Goal: Information Seeking & Learning: Get advice/opinions

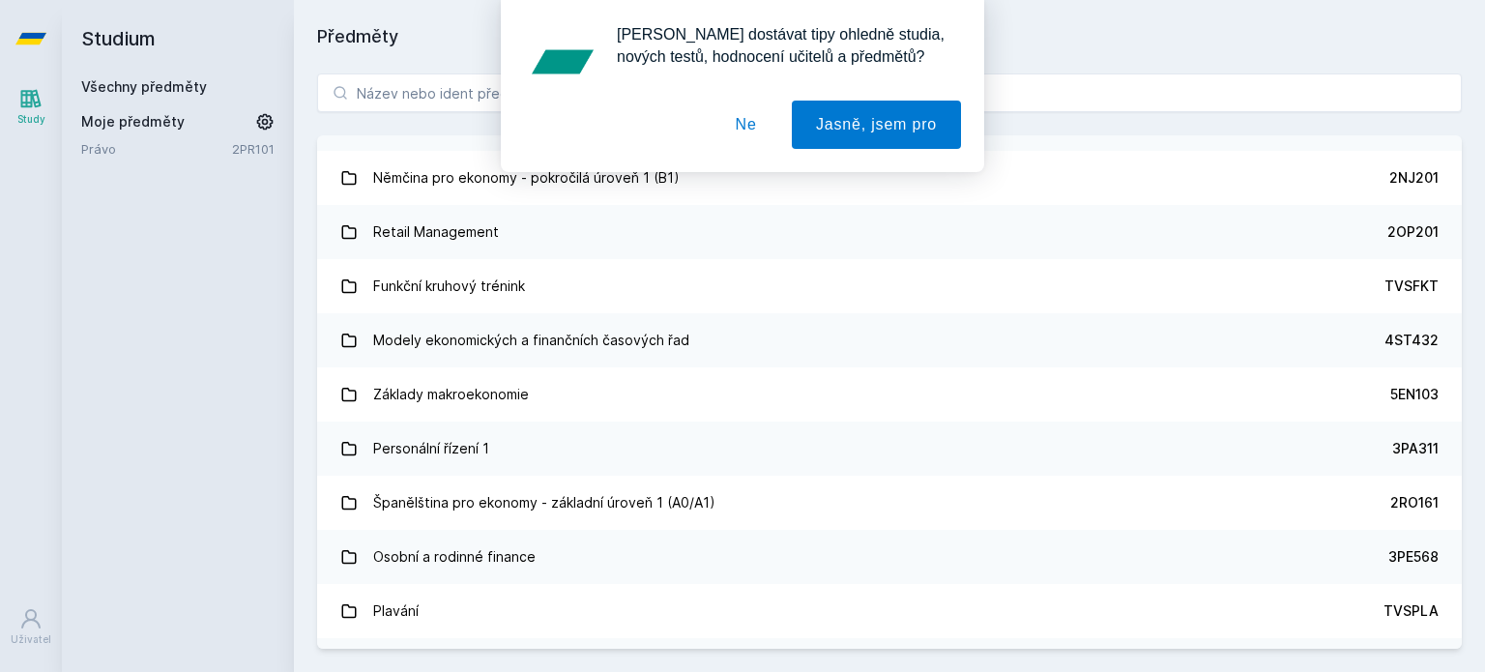
scroll to position [3675, 0]
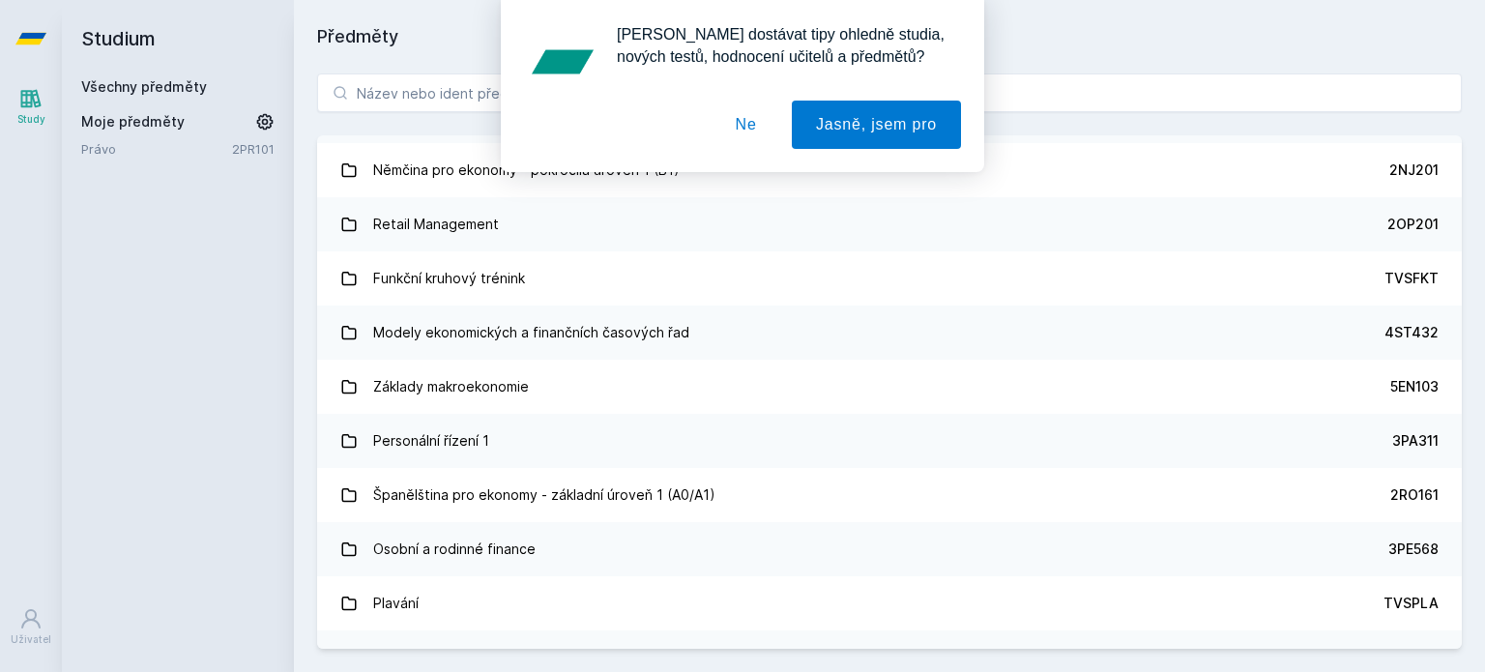
click at [765, 117] on button "Ne" at bounding box center [747, 125] width 70 height 48
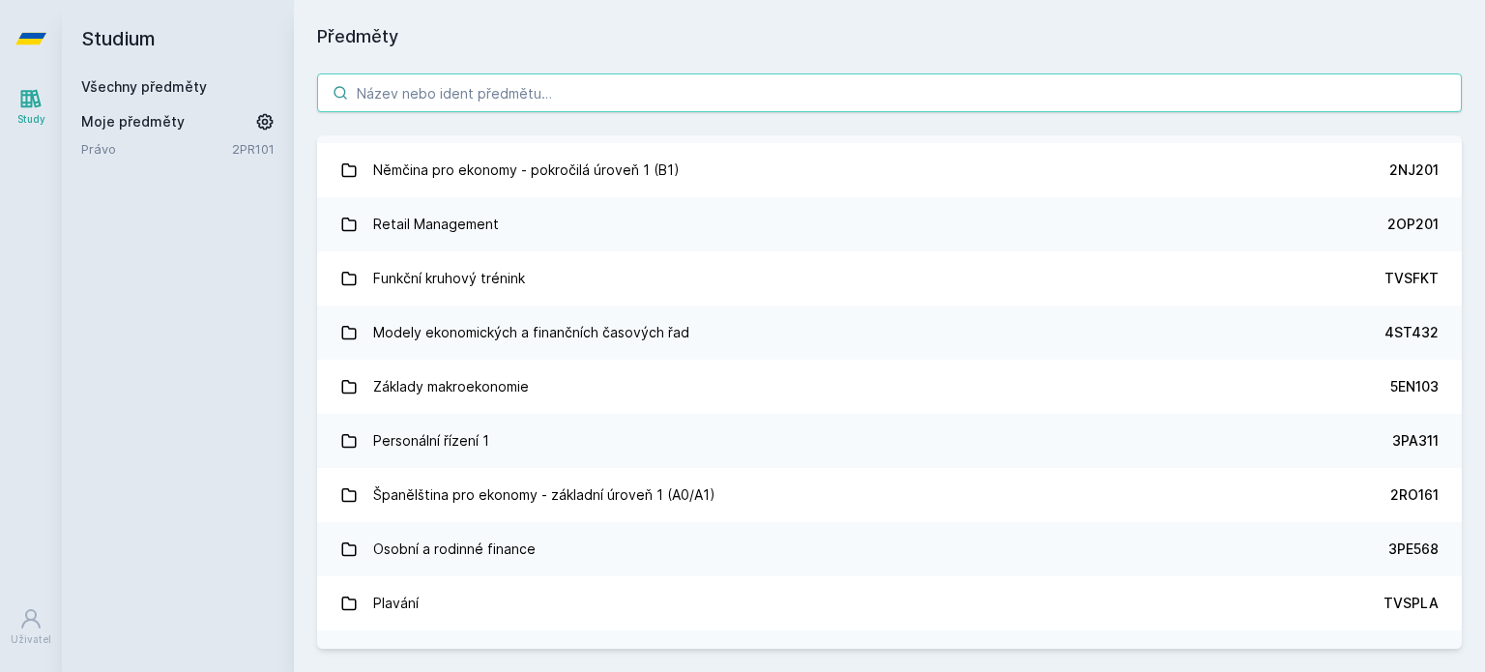
click at [509, 106] on input "search" at bounding box center [889, 92] width 1145 height 39
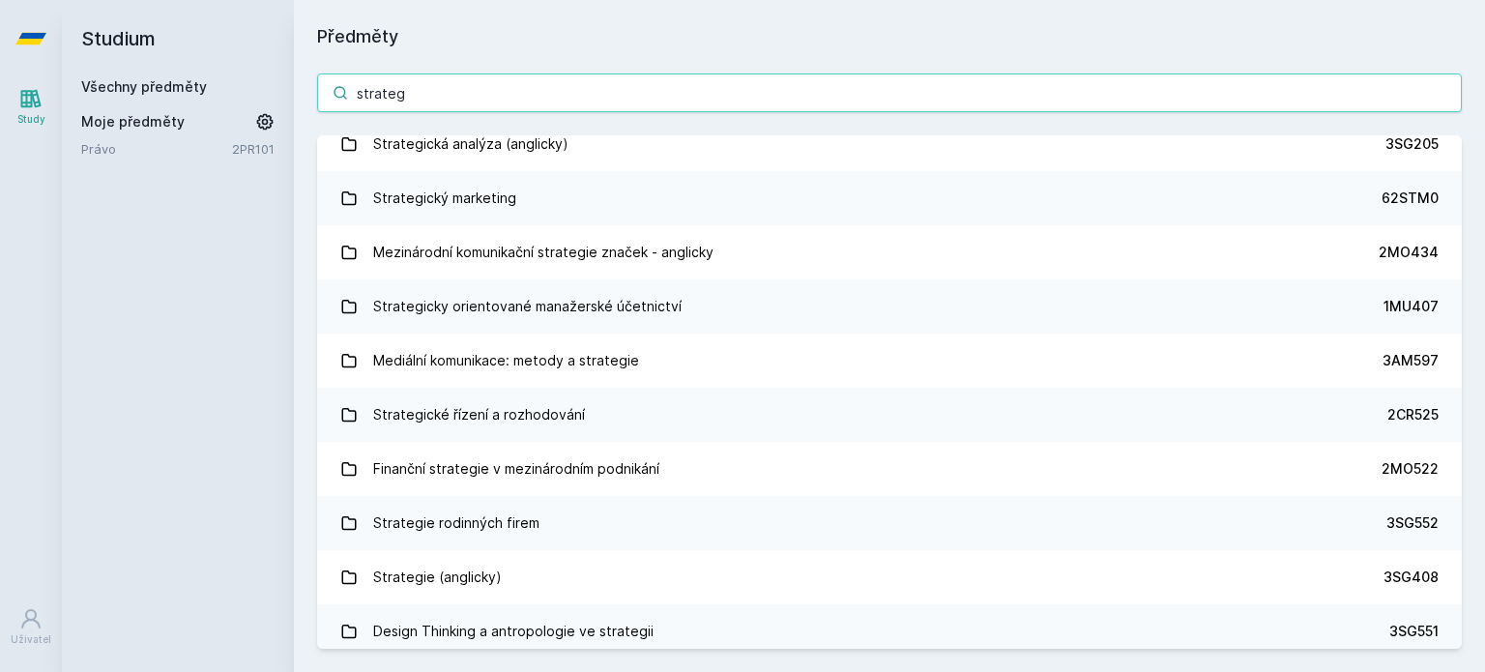
scroll to position [0, 0]
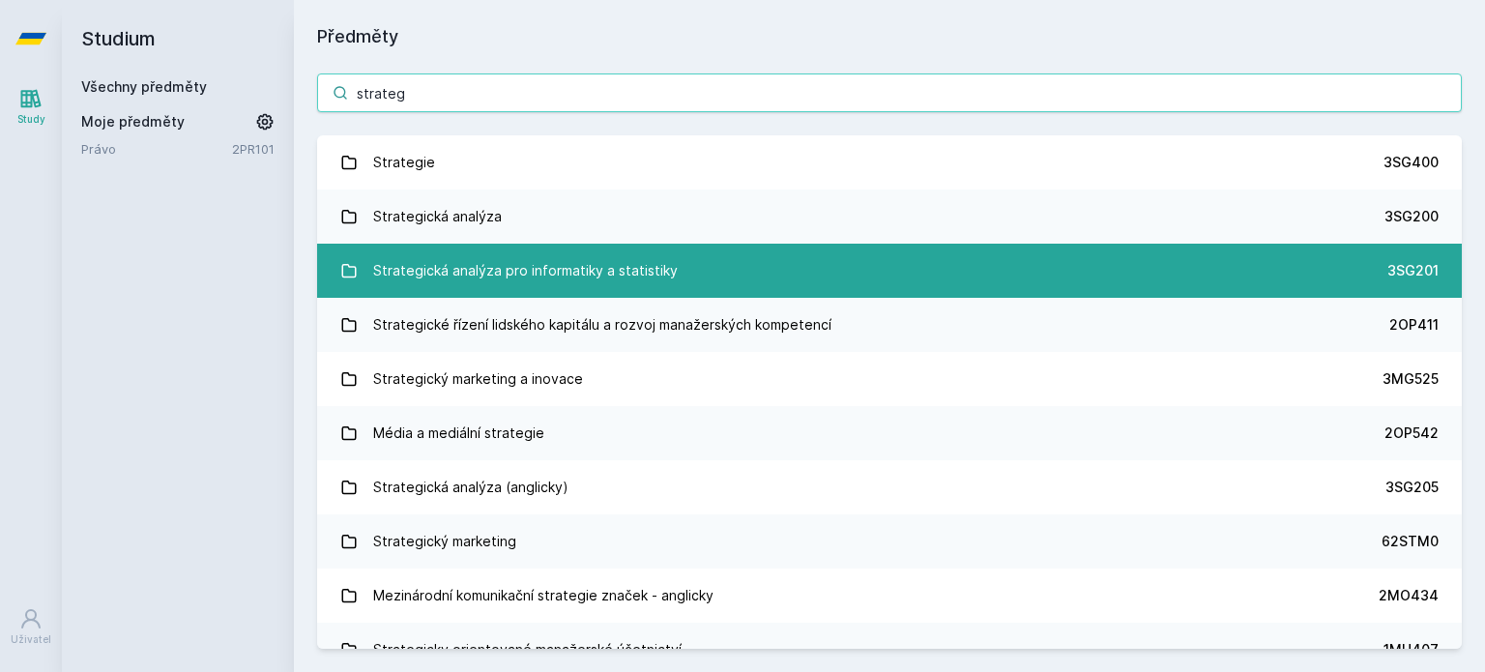
type input "strateg"
click at [639, 266] on div "Strategická analýza pro informatiky a statistiky" at bounding box center [525, 270] width 305 height 39
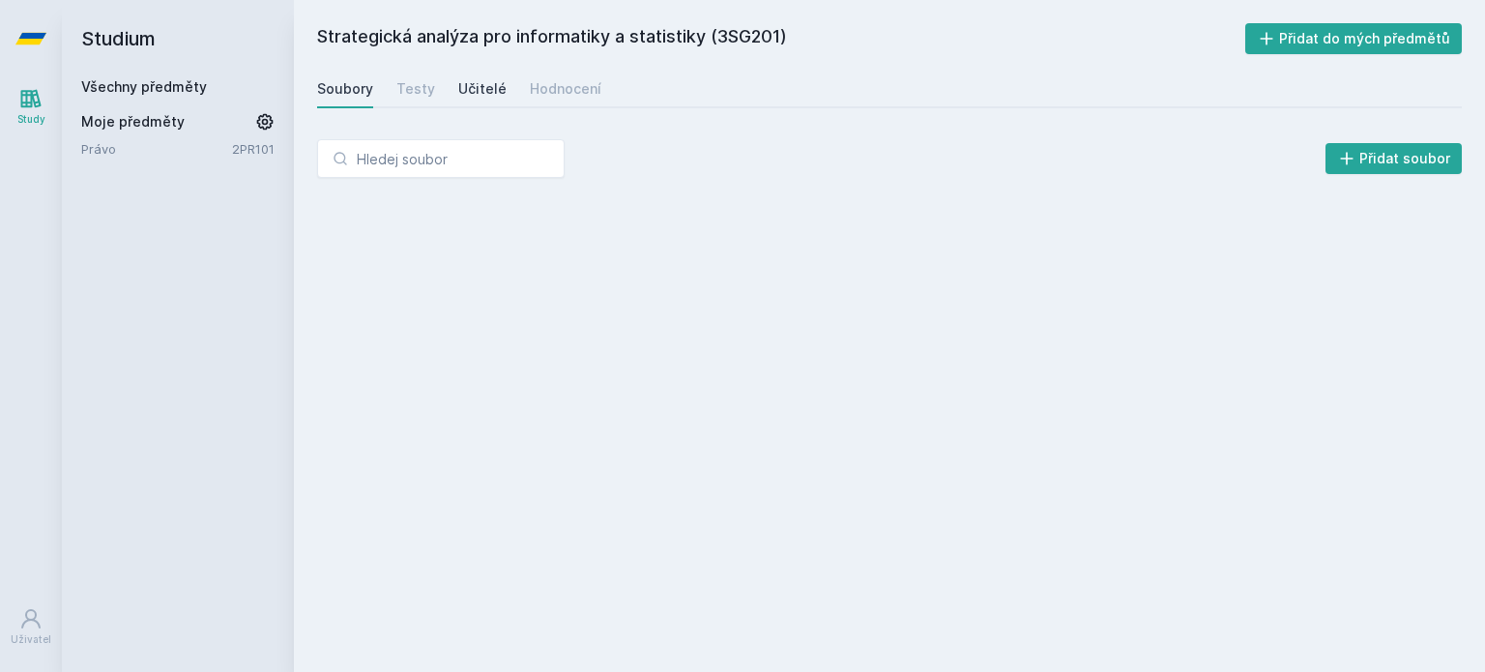
click at [472, 89] on div "Učitelé" at bounding box center [482, 88] width 48 height 19
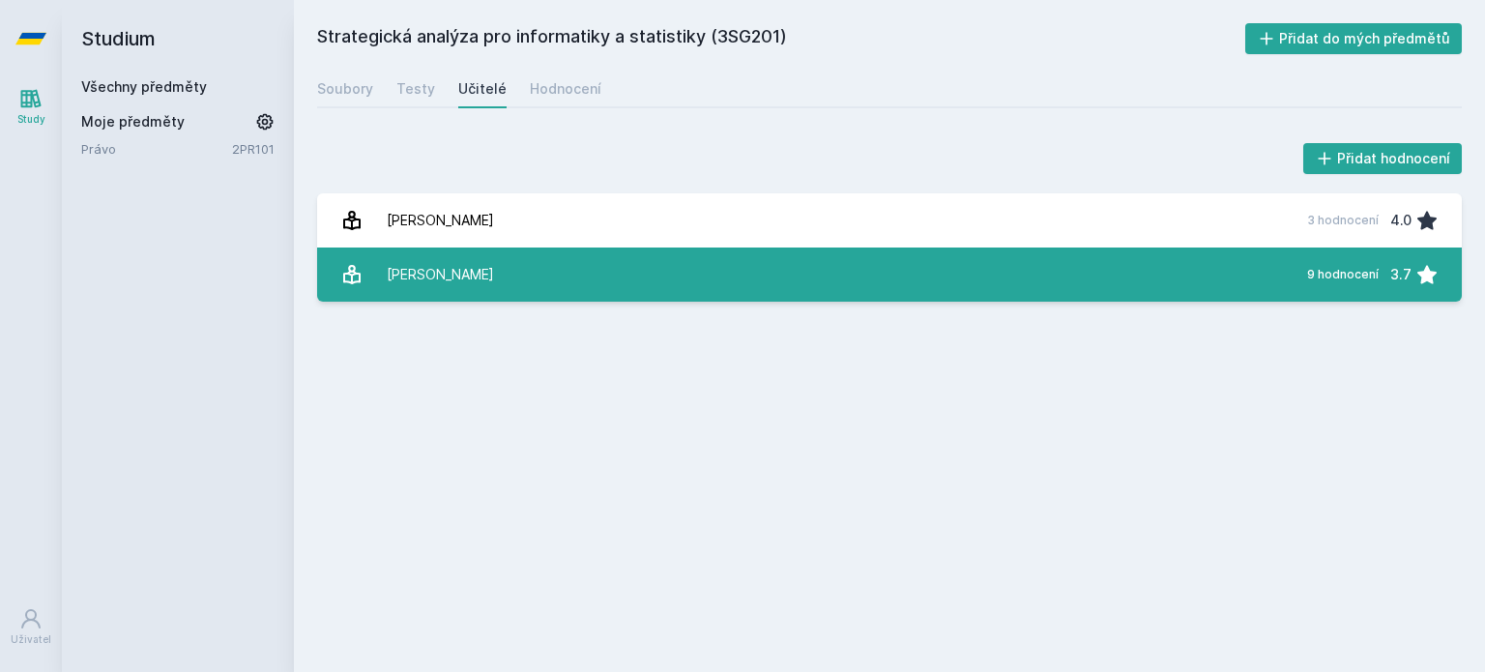
click at [1255, 280] on link "[PERSON_NAME] 9 hodnocení 3.7" at bounding box center [889, 275] width 1145 height 54
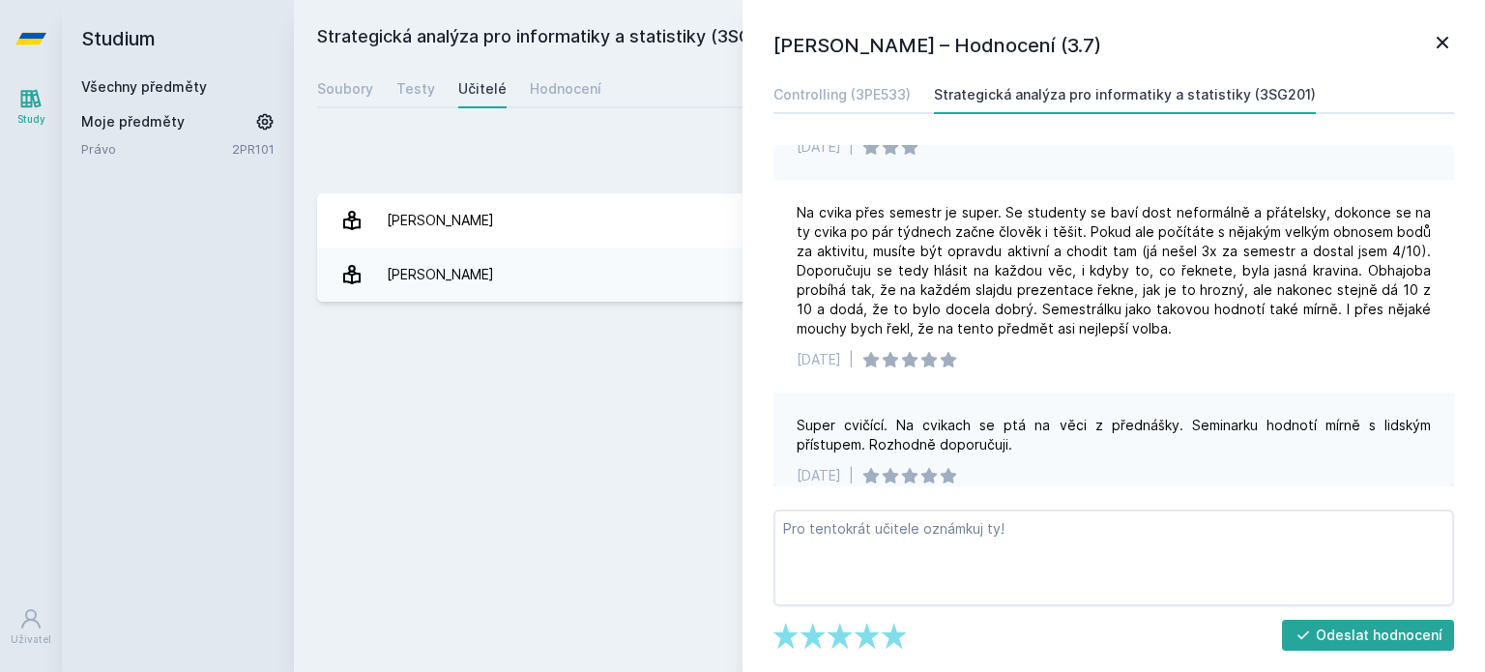
scroll to position [387, 0]
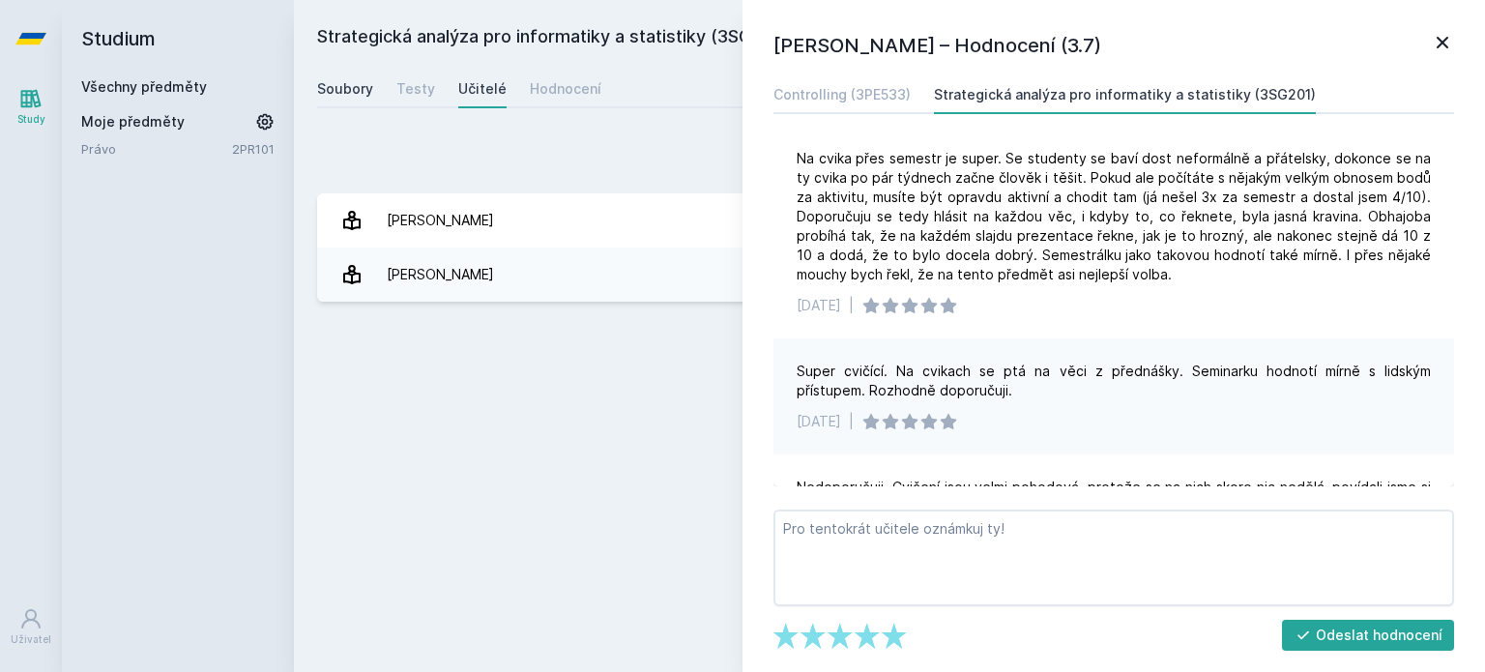
click at [354, 92] on div "Soubory" at bounding box center [345, 88] width 56 height 19
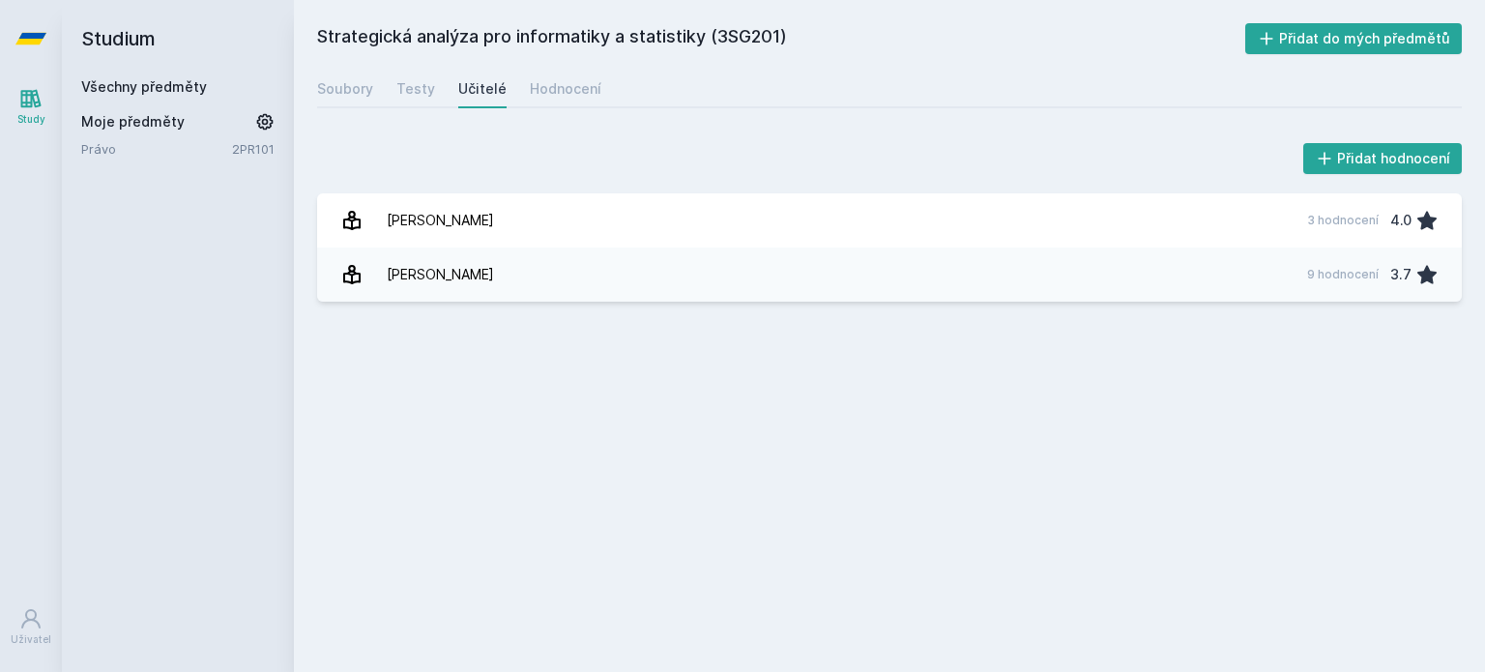
click at [162, 87] on link "Všechny předměty" at bounding box center [144, 86] width 126 height 16
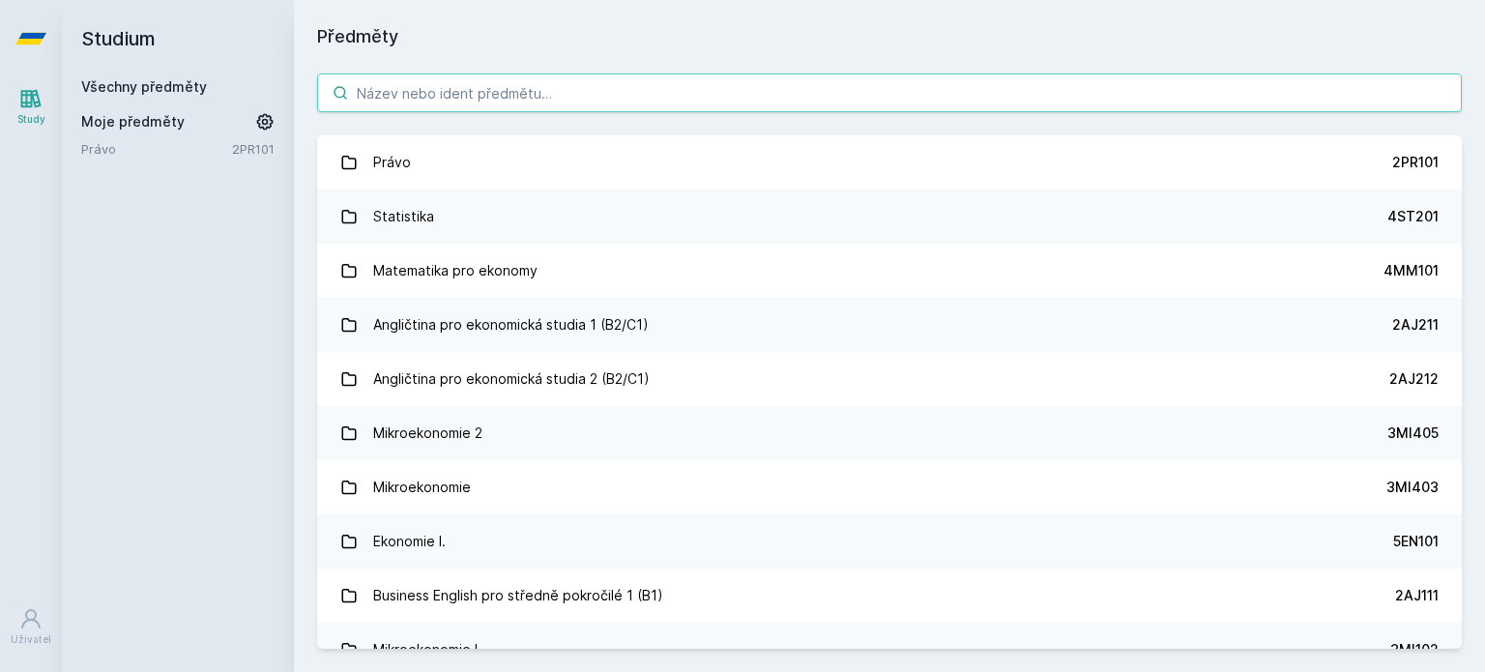
click at [379, 102] on input "search" at bounding box center [889, 92] width 1145 height 39
paste input "1FU201"
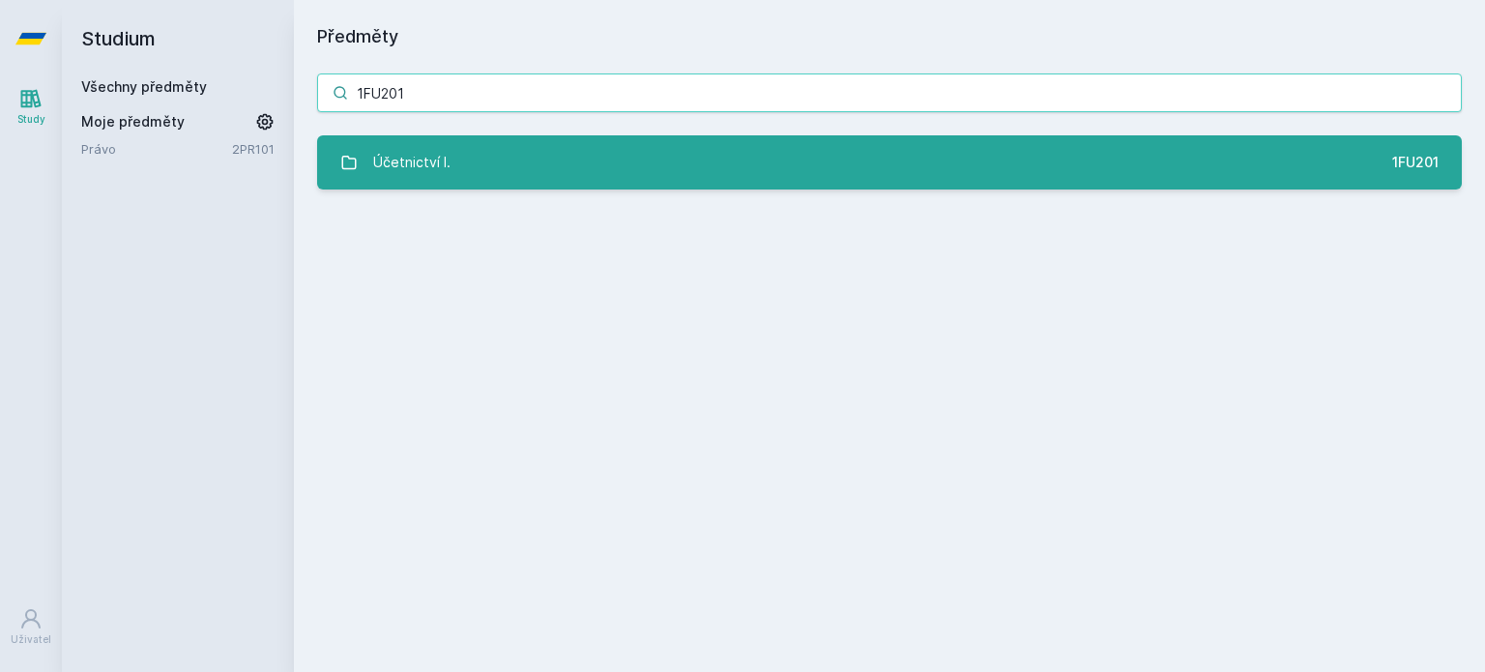
type input "1FU201"
click at [423, 149] on div "Účetnictví I." at bounding box center [411, 162] width 77 height 39
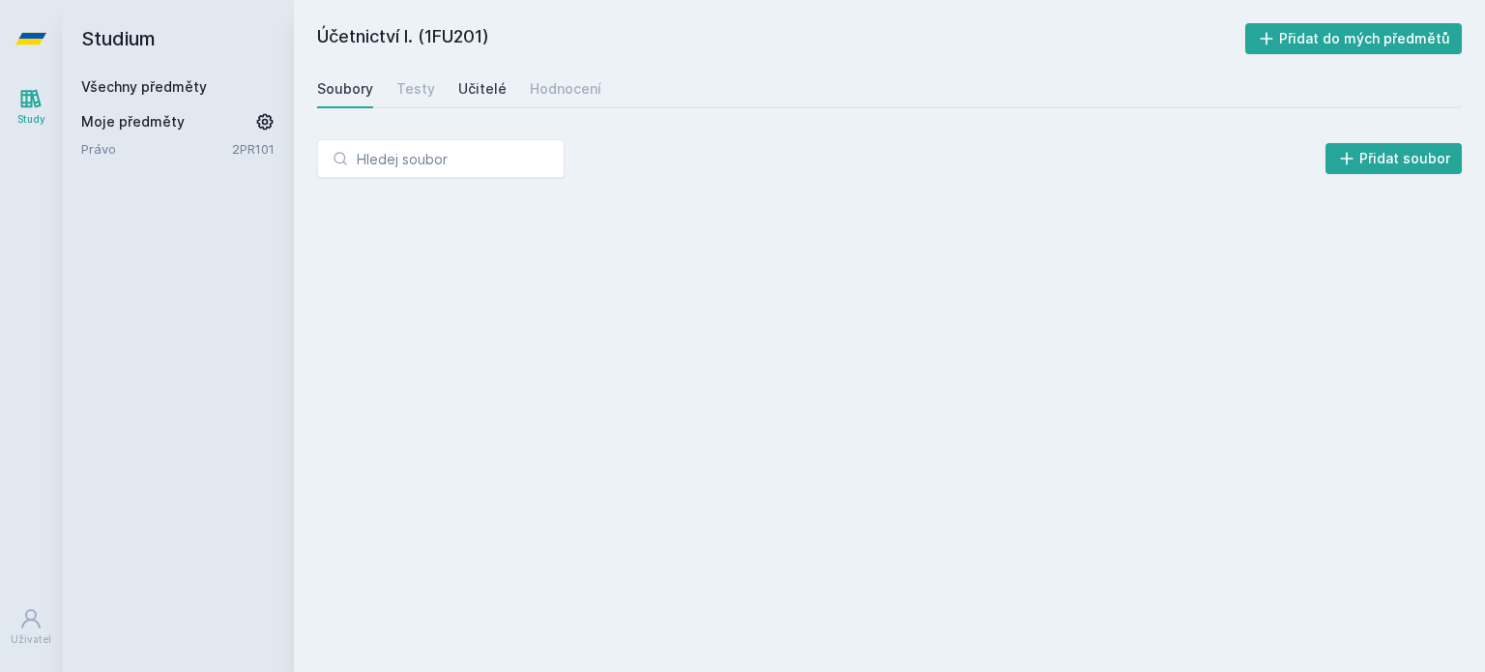
click at [458, 96] on div "Učitelé" at bounding box center [482, 88] width 48 height 19
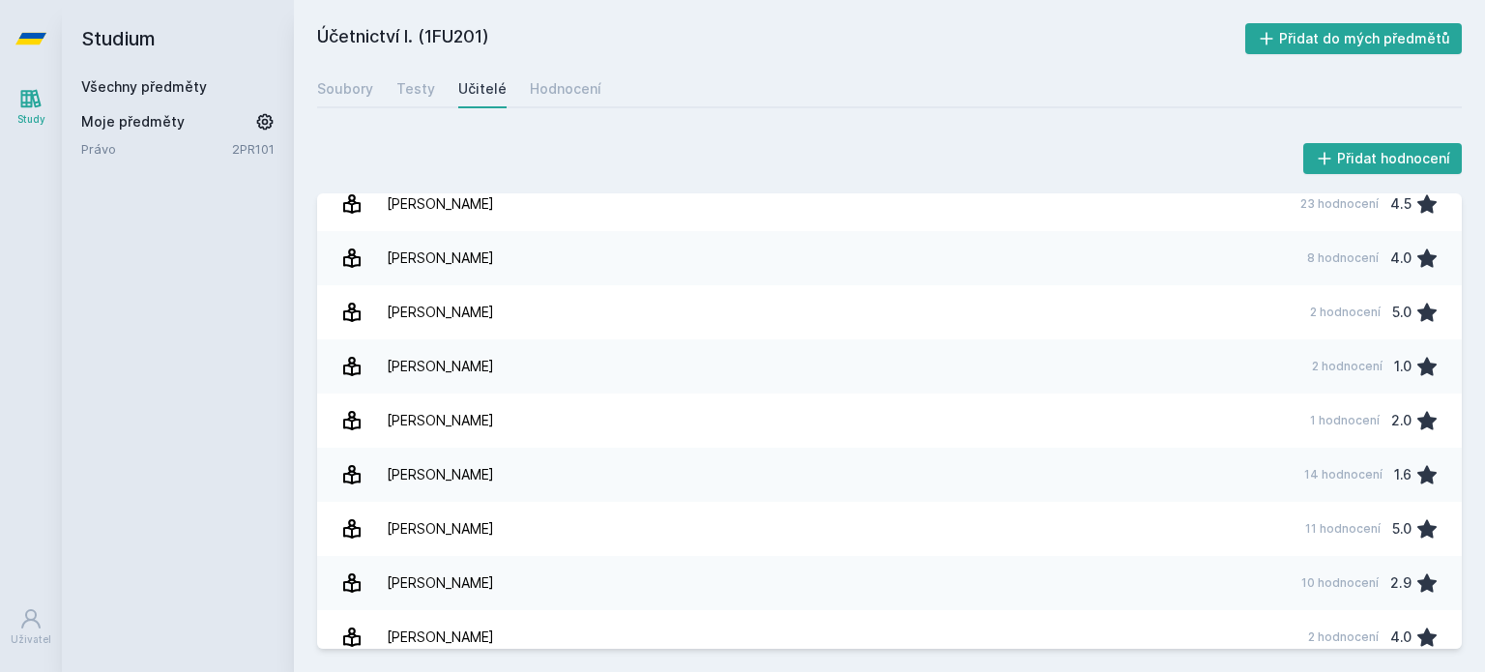
scroll to position [3497, 0]
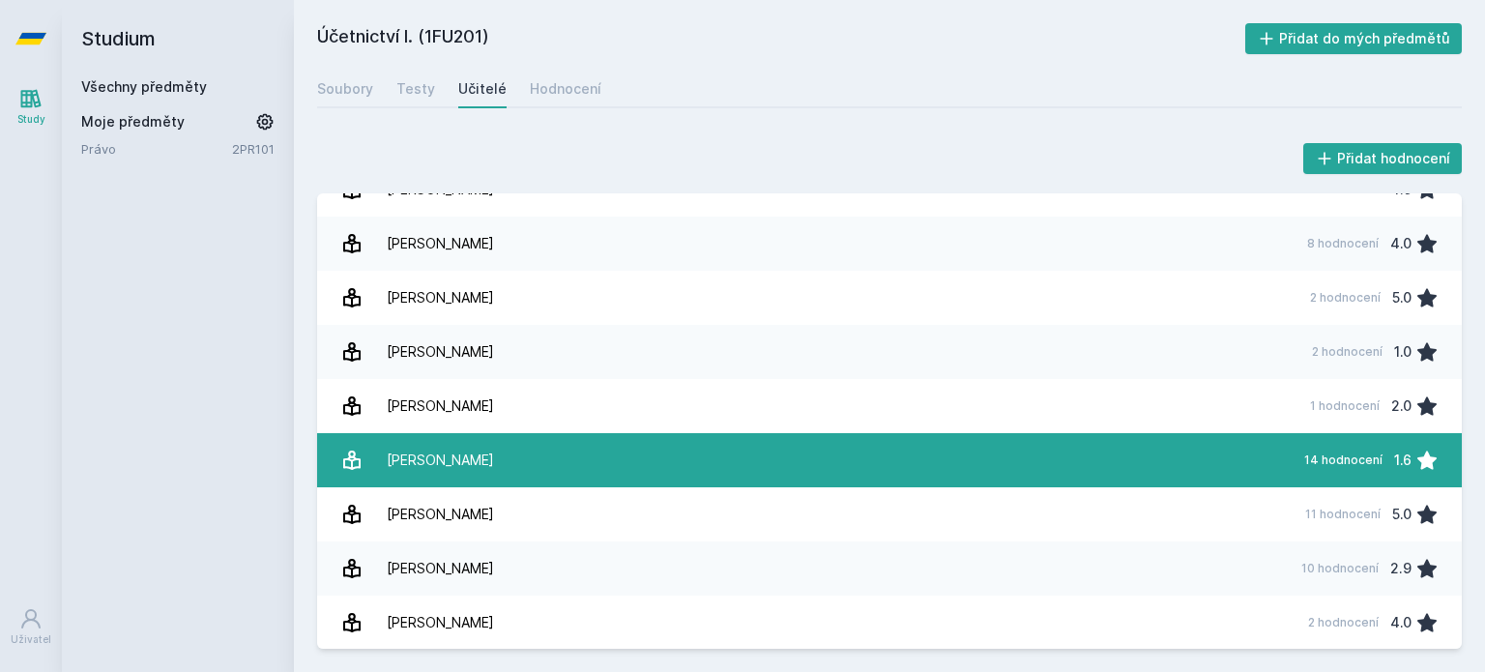
click at [1269, 464] on link "[PERSON_NAME] 14 hodnocení 1.6" at bounding box center [889, 460] width 1145 height 54
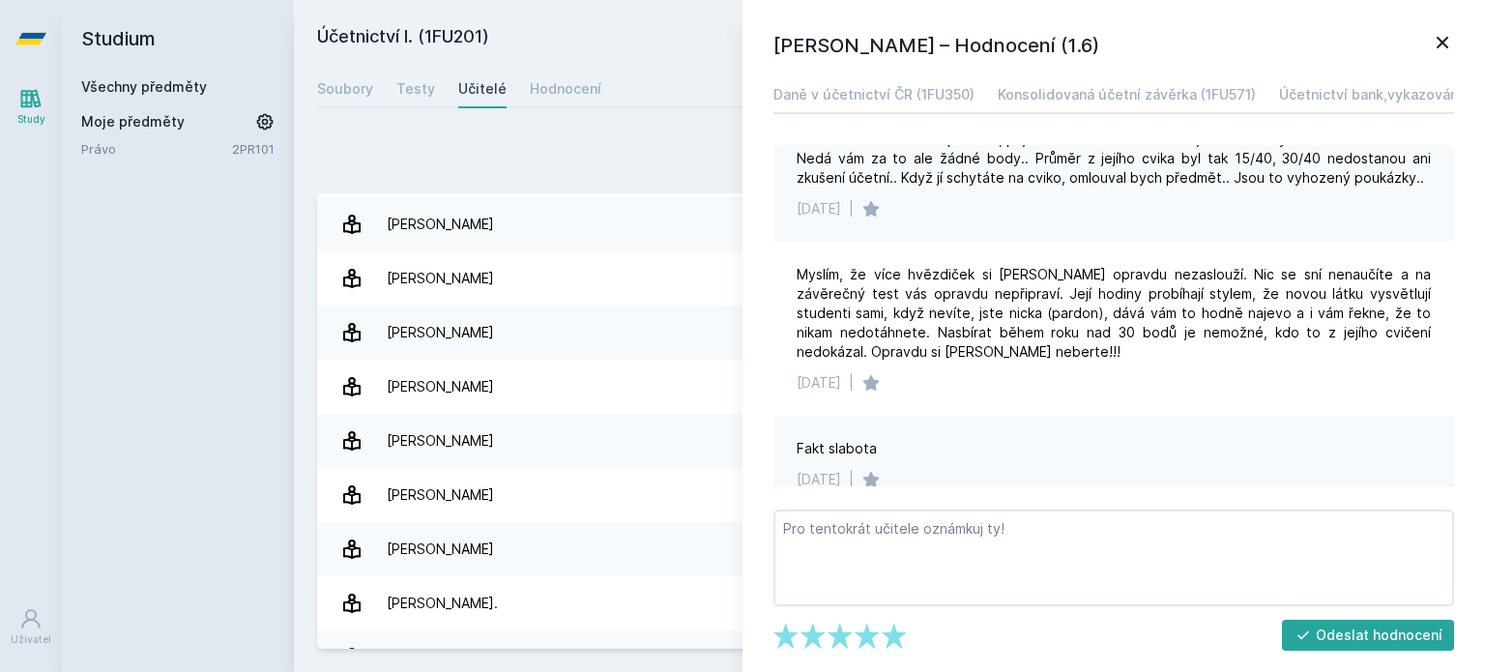
scroll to position [982, 0]
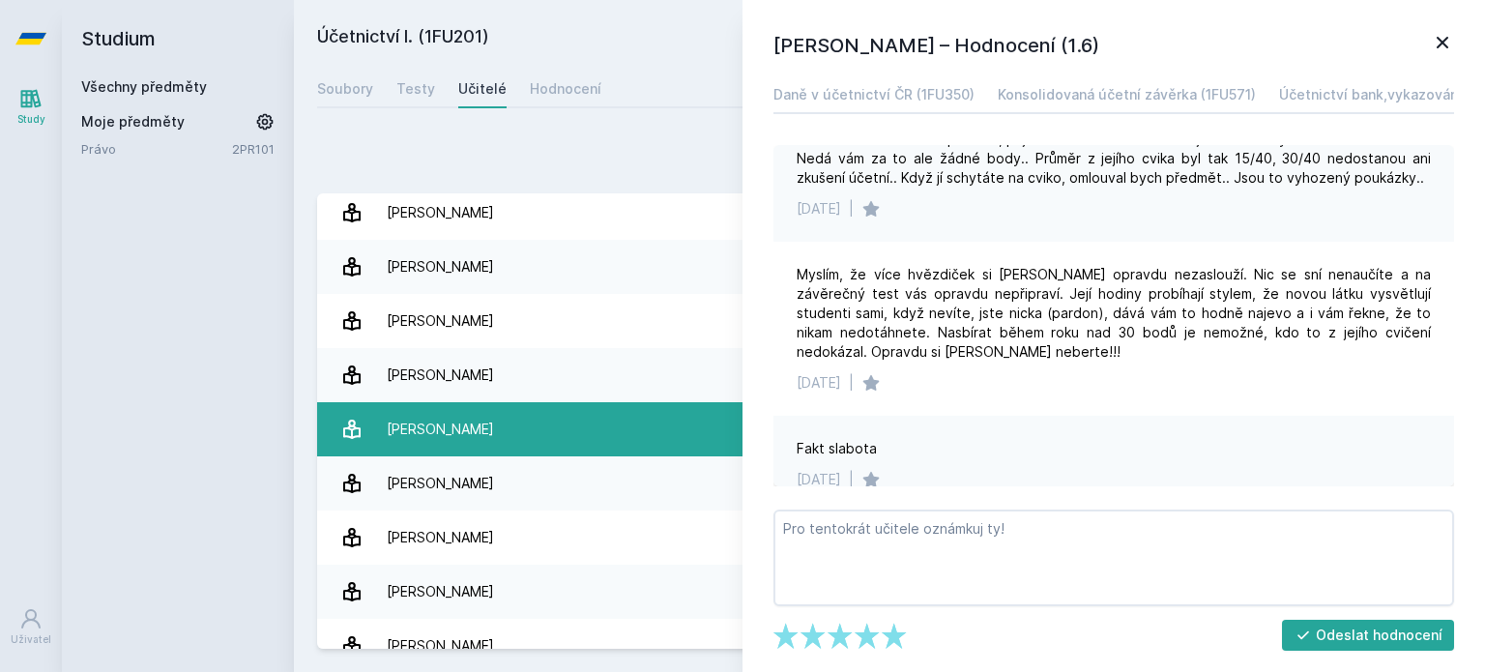
click at [462, 417] on div "[PERSON_NAME]" at bounding box center [440, 429] width 107 height 39
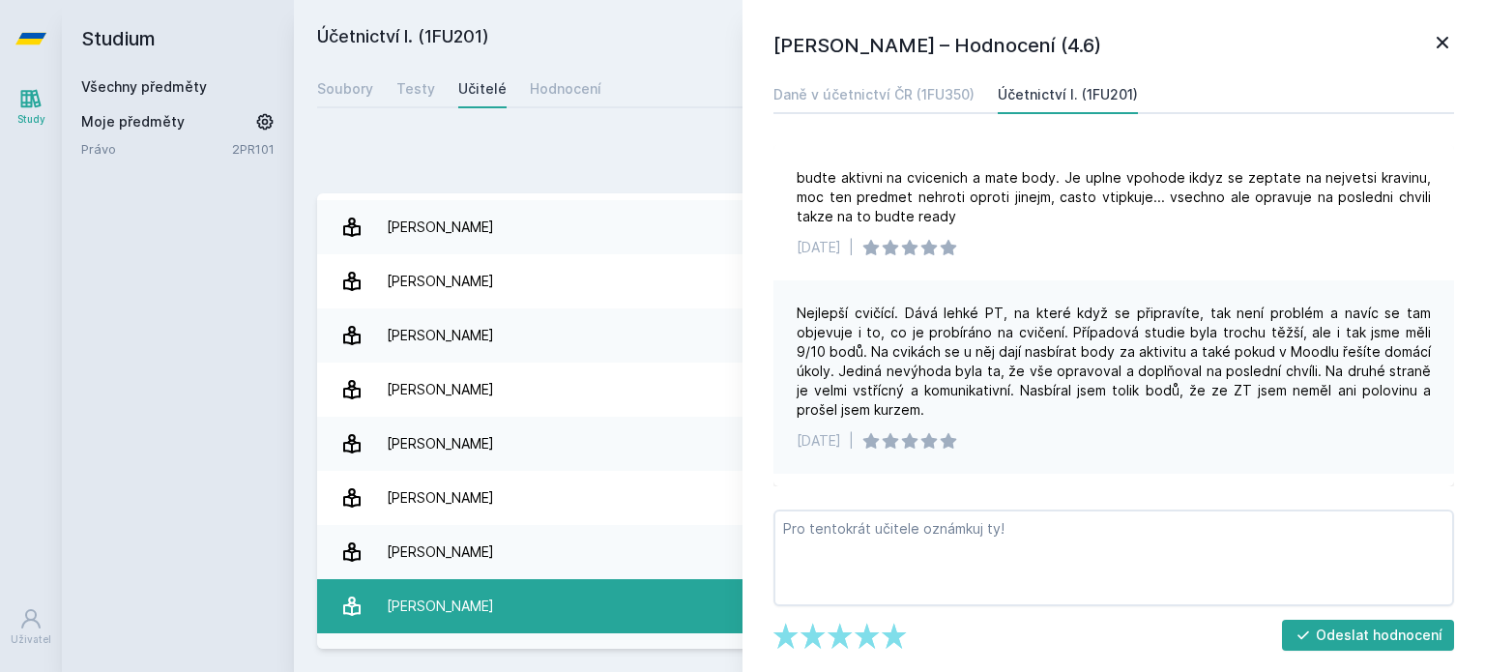
scroll to position [789, 0]
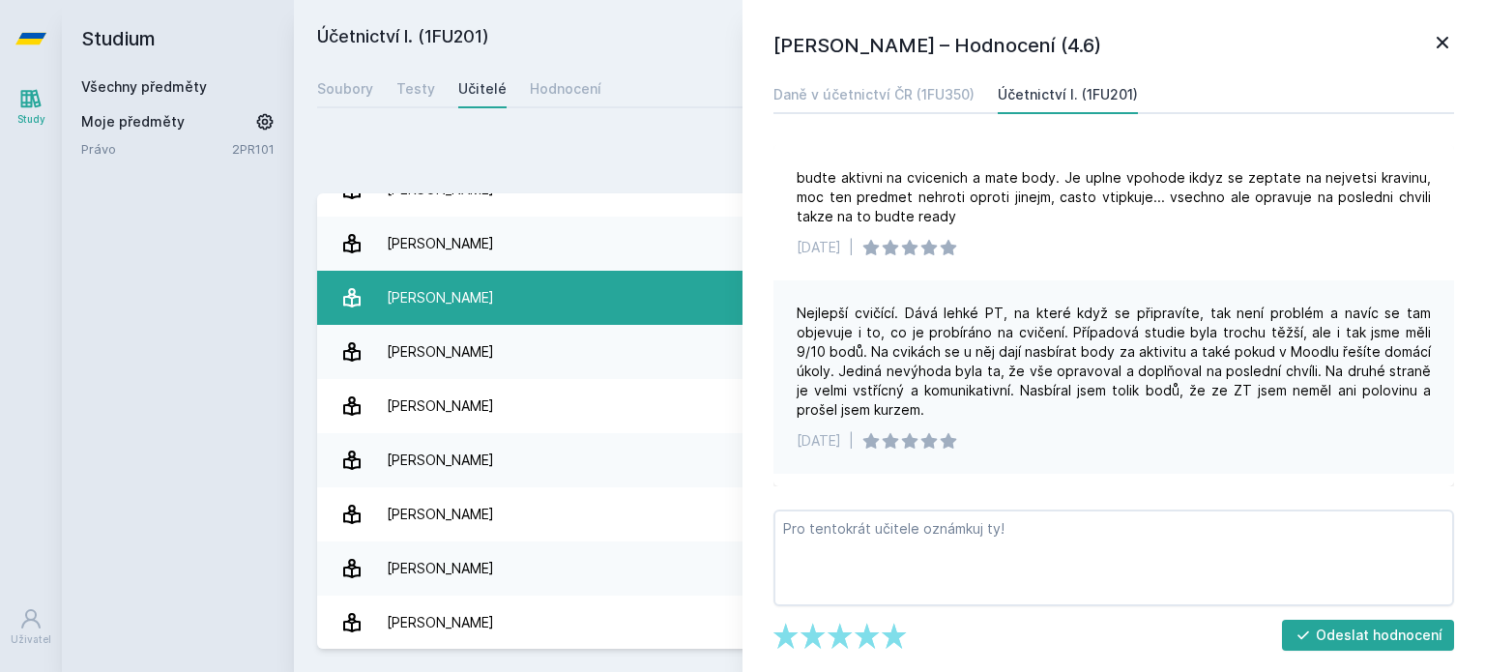
click at [476, 318] on link "[PERSON_NAME] 60 hodnocení 2.0" at bounding box center [889, 298] width 1145 height 54
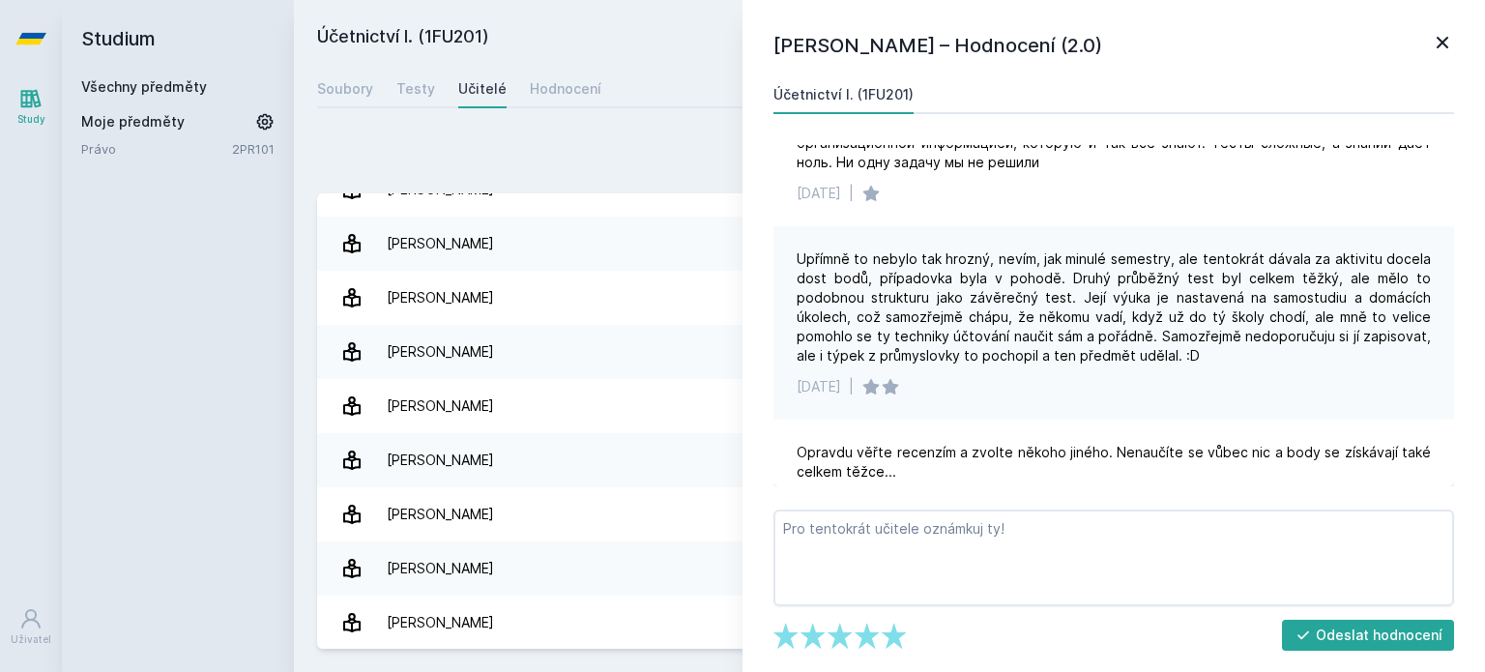
scroll to position [2224, 0]
